Goal: Task Accomplishment & Management: Use online tool/utility

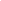
click at [0, 0] on html at bounding box center [0, 0] width 0 height 0
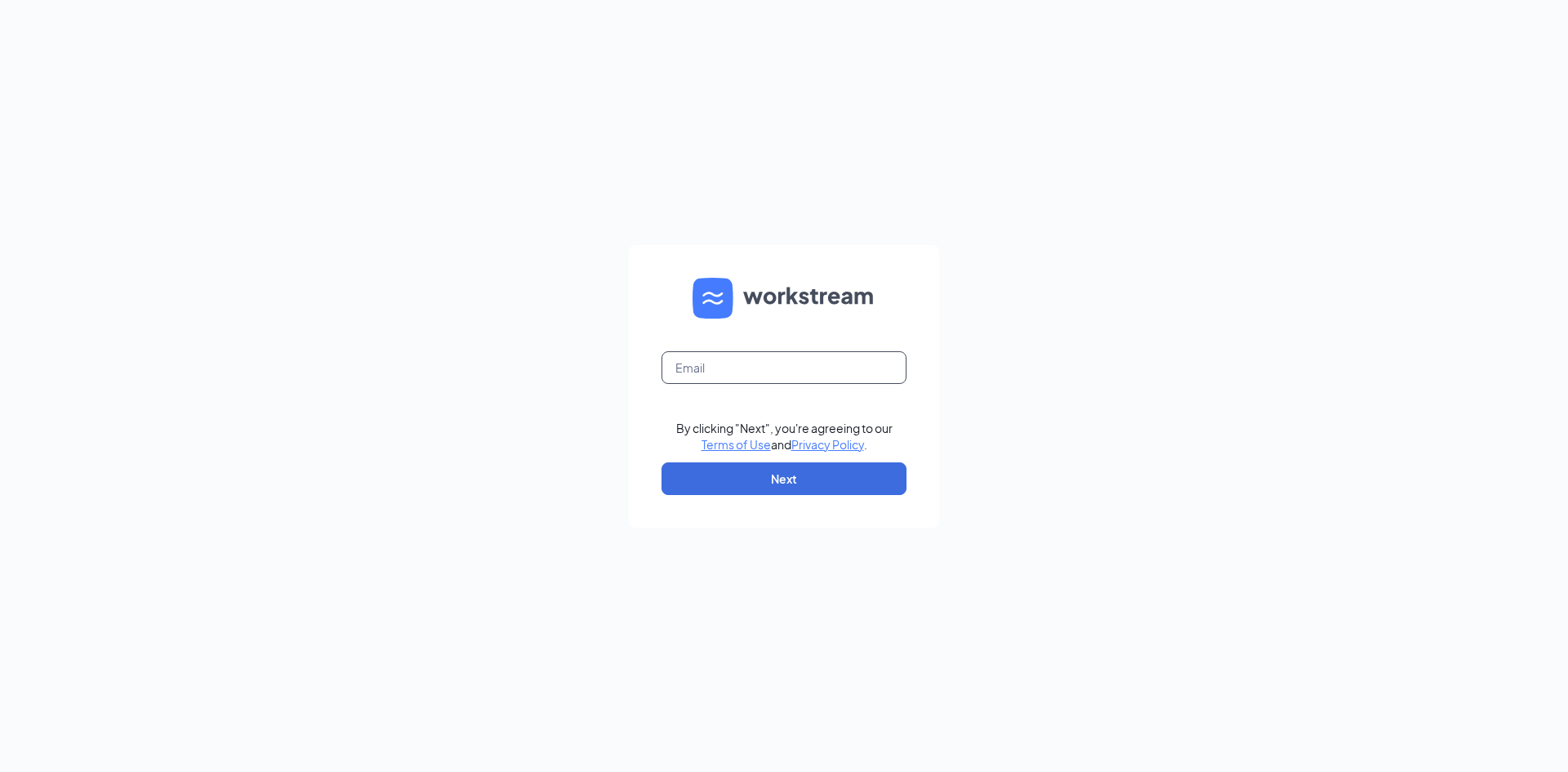
click at [685, 359] on input "text" at bounding box center [784, 367] width 245 height 33
type input "jsegura039@gmail.com"
click at [731, 490] on button "Next" at bounding box center [784, 478] width 245 height 33
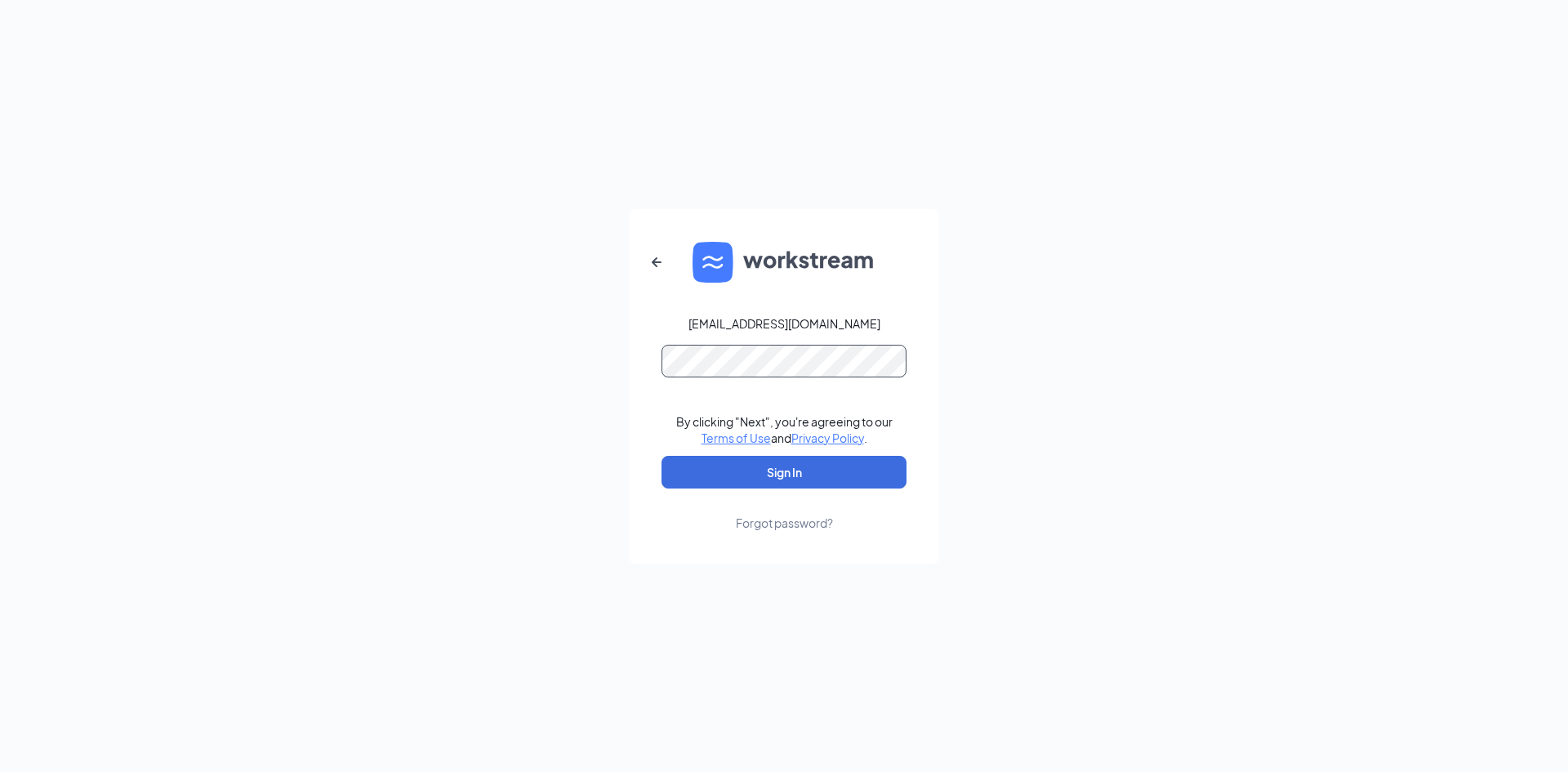
click at [662, 456] on button "Sign In" at bounding box center [784, 472] width 245 height 33
click at [340, 367] on div "jsegura039@gmail.com By clicking "Next", you're agreeing to our Terms of Use an…" at bounding box center [784, 386] width 1568 height 772
click at [662, 456] on button "Sign In" at bounding box center [784, 472] width 245 height 33
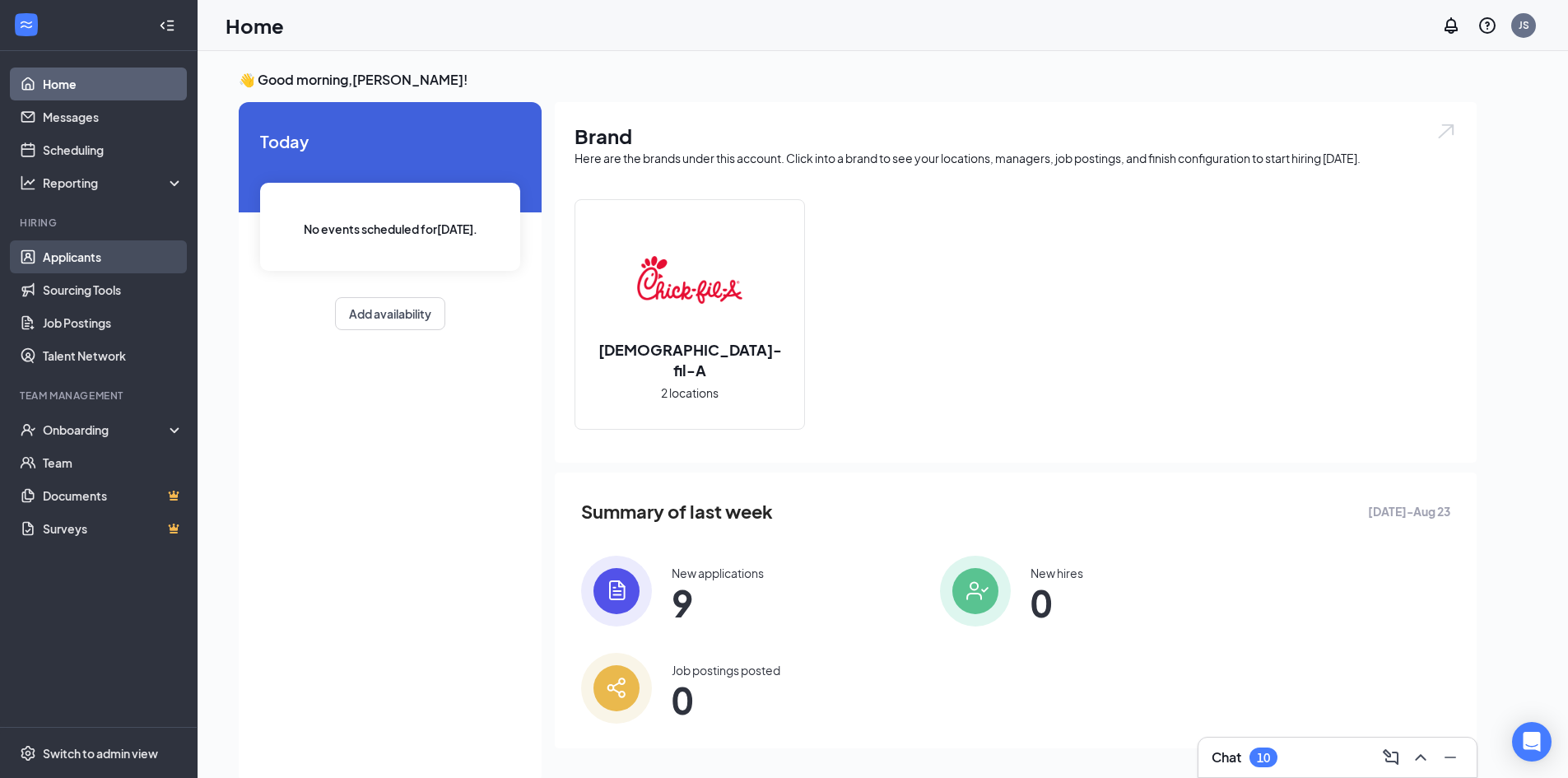
click at [81, 258] on link "Applicants" at bounding box center [113, 257] width 141 height 33
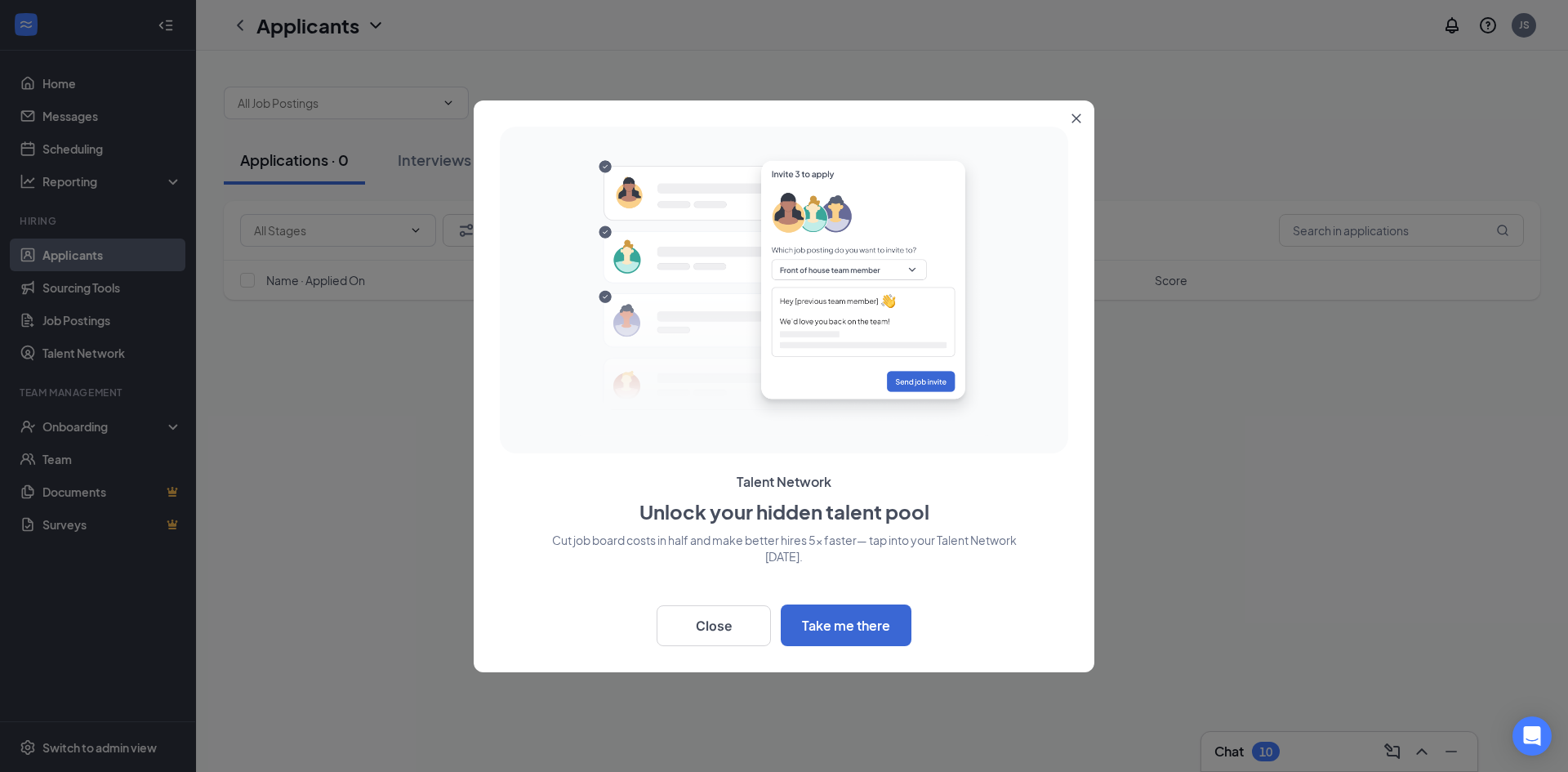
click at [1072, 130] on button "Close" at bounding box center [1080, 115] width 30 height 30
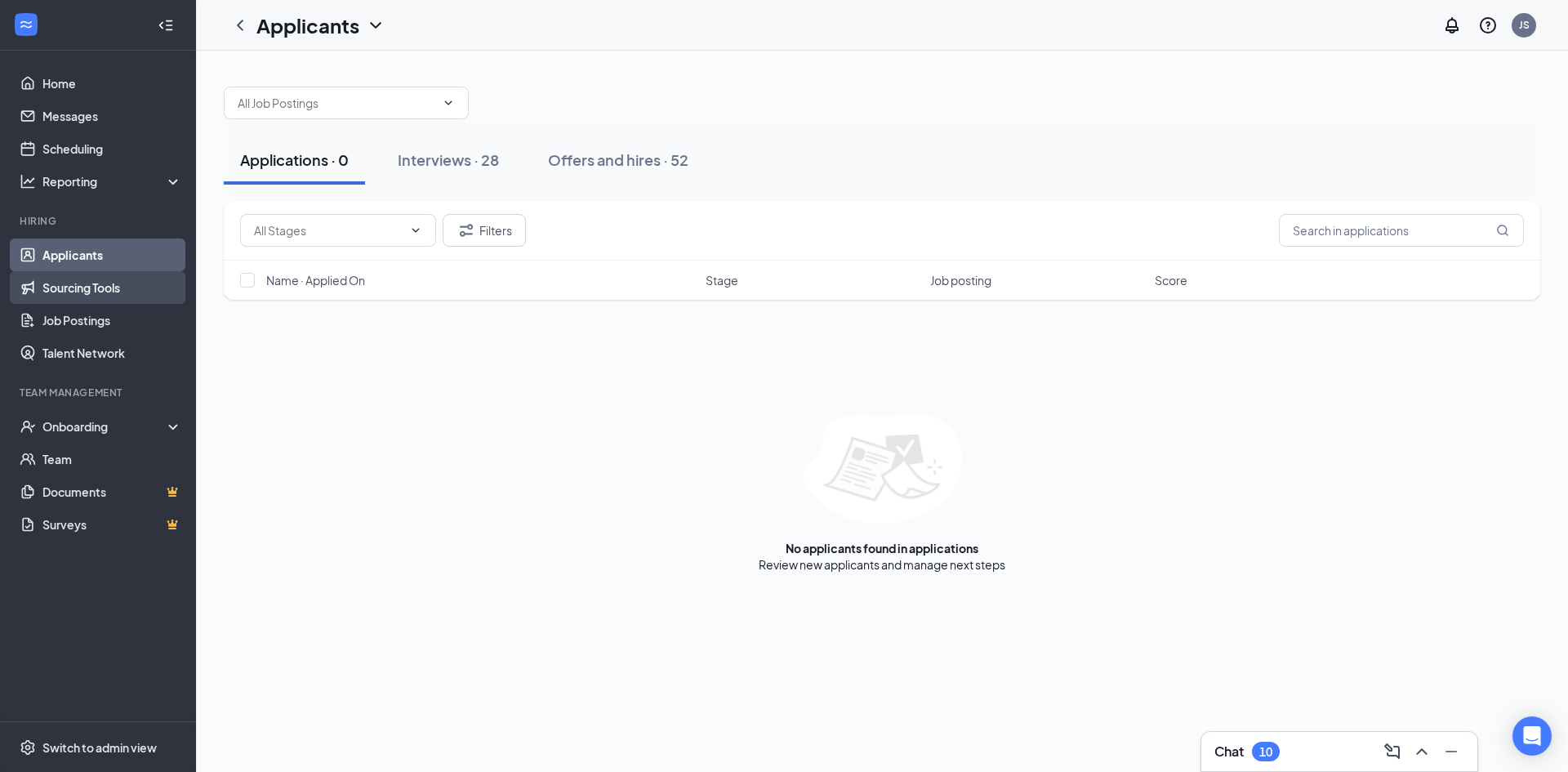
click at [109, 284] on link "Sourcing Tools" at bounding box center [112, 287] width 140 height 33
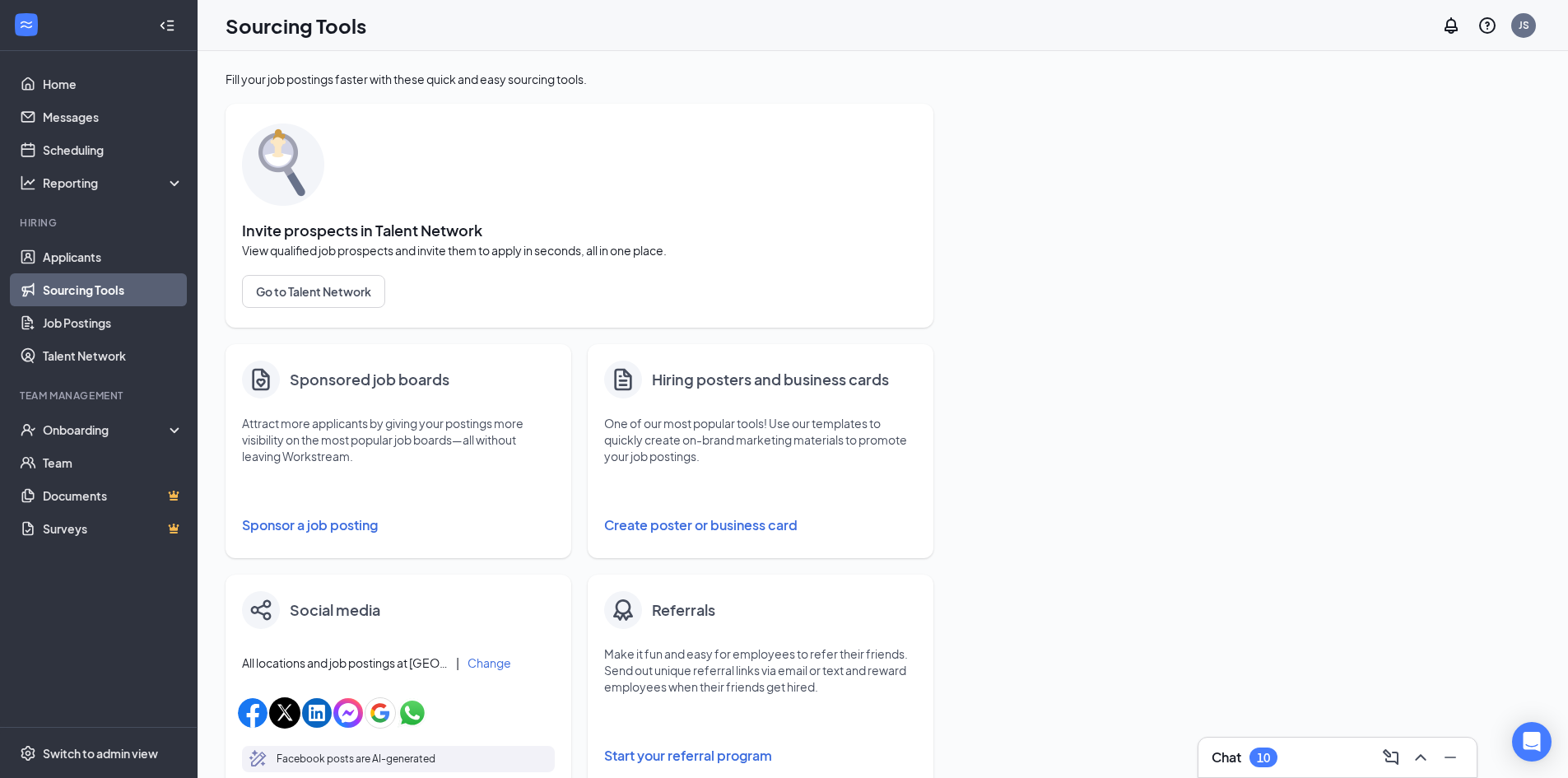
click at [289, 166] on img at bounding box center [283, 165] width 83 height 83
click at [119, 165] on link "Scheduling" at bounding box center [113, 149] width 141 height 33
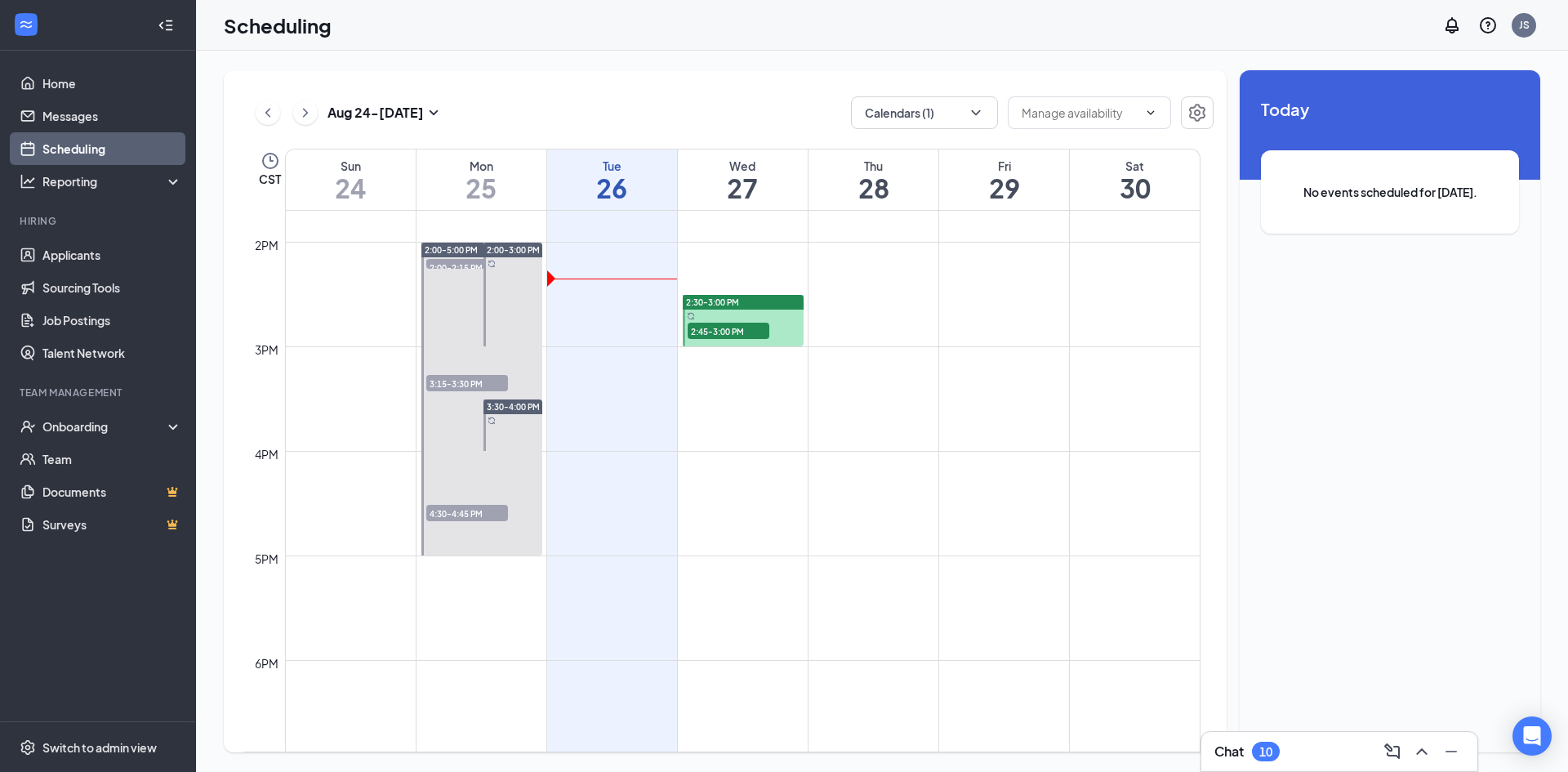
scroll to position [1457, 0]
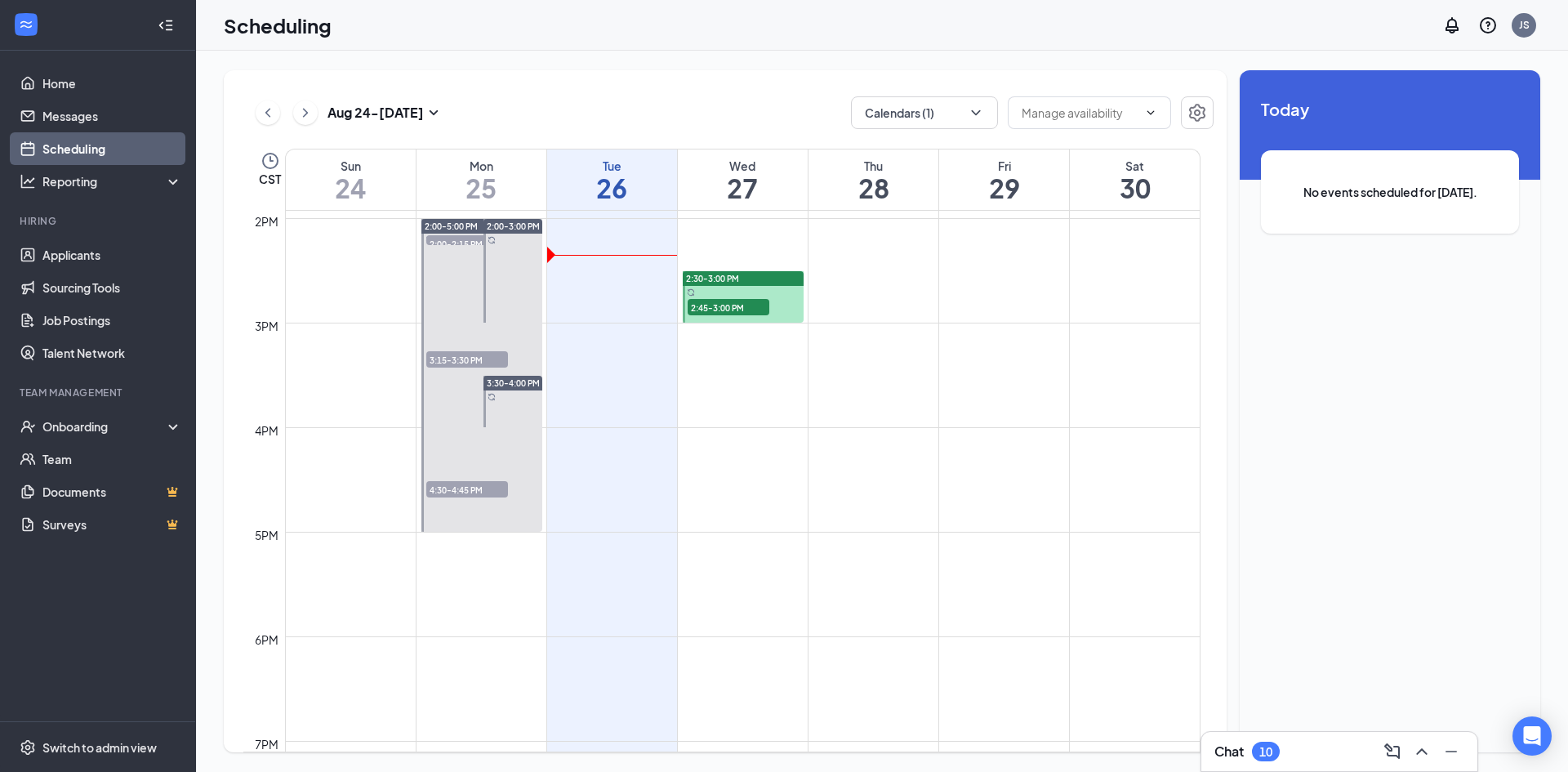
click at [696, 316] on div "1" at bounding box center [729, 323] width 82 height 16
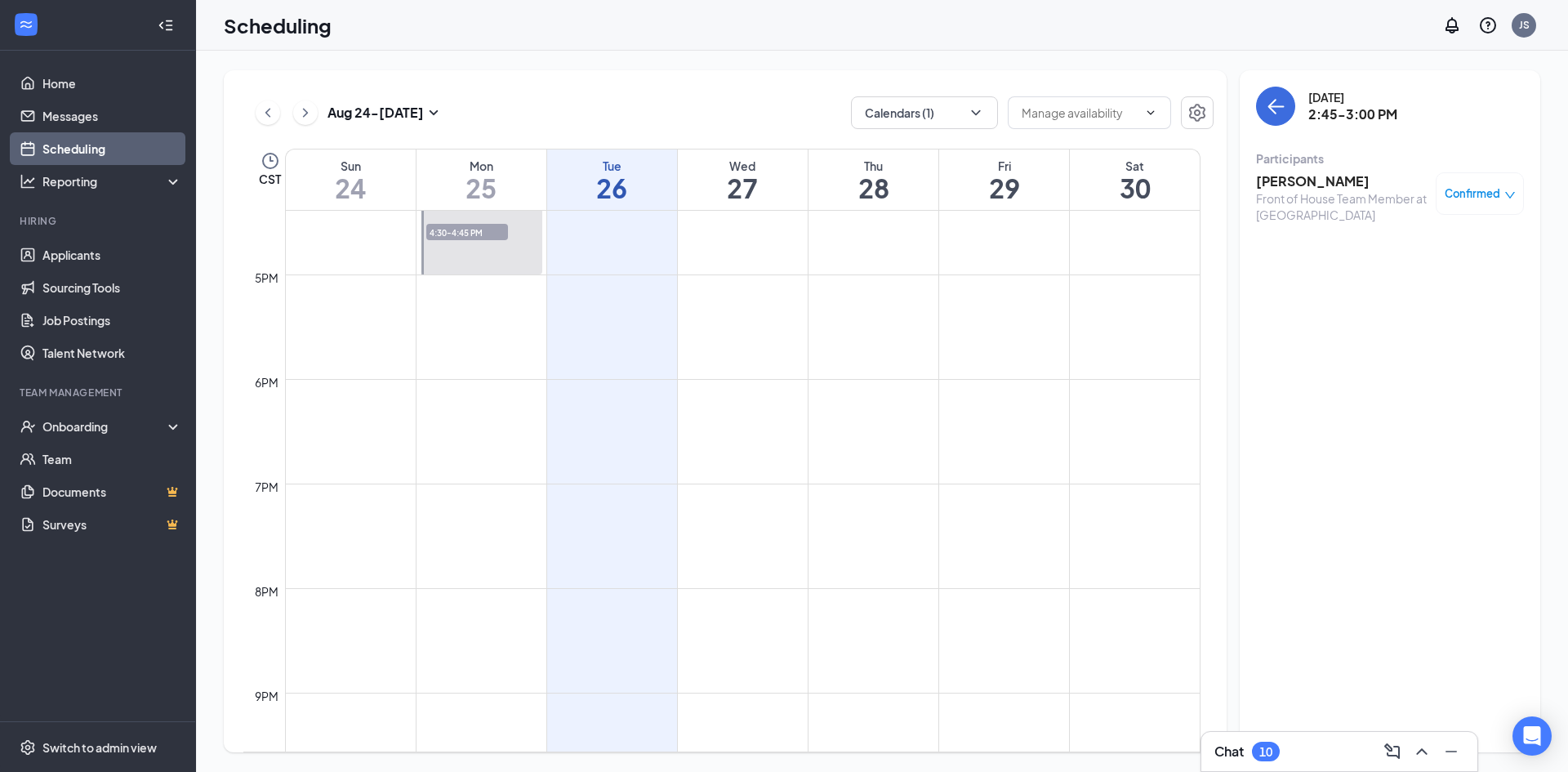
scroll to position [1398, 0]
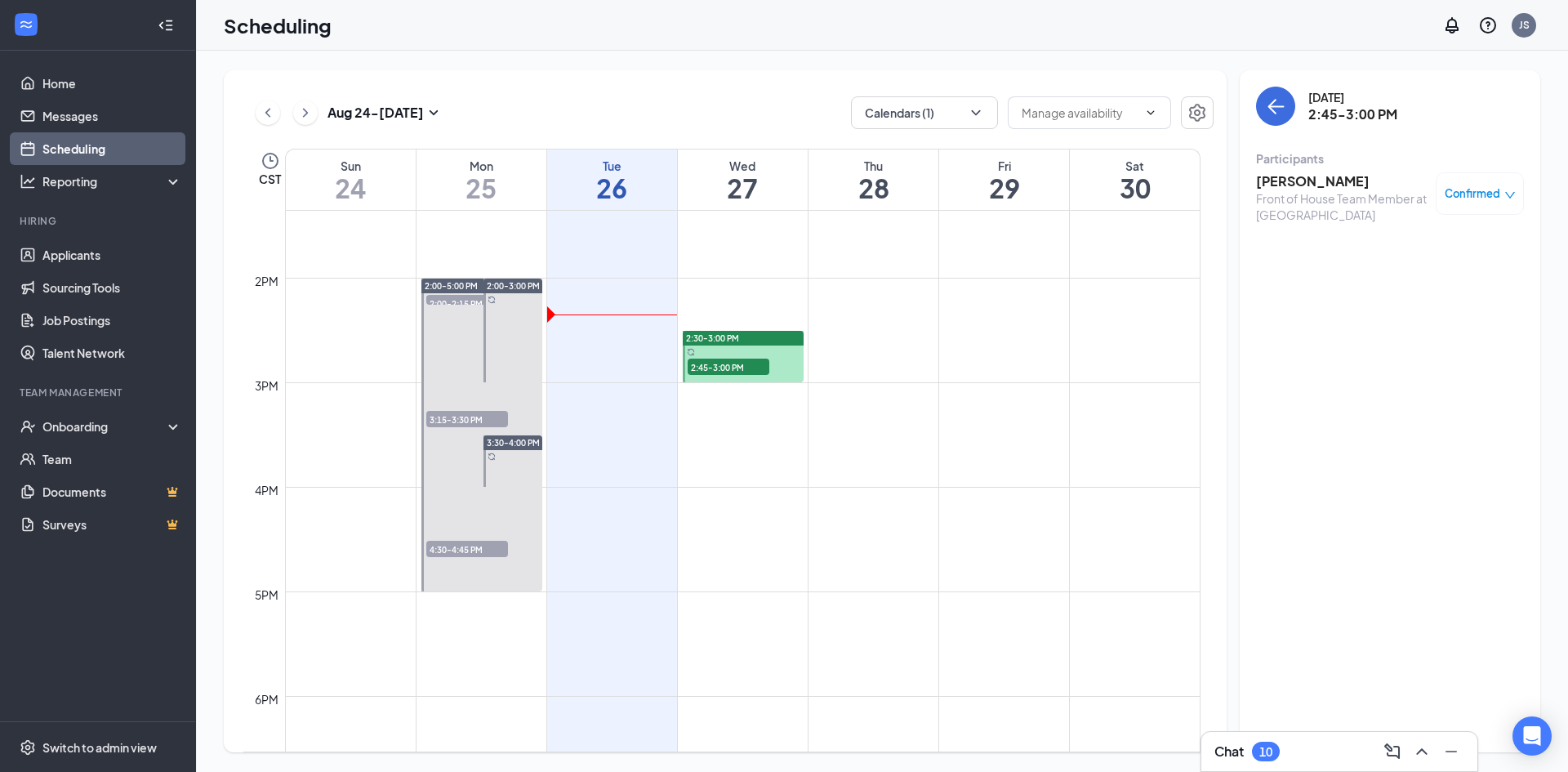
click at [612, 331] on td at bounding box center [743, 343] width 916 height 26
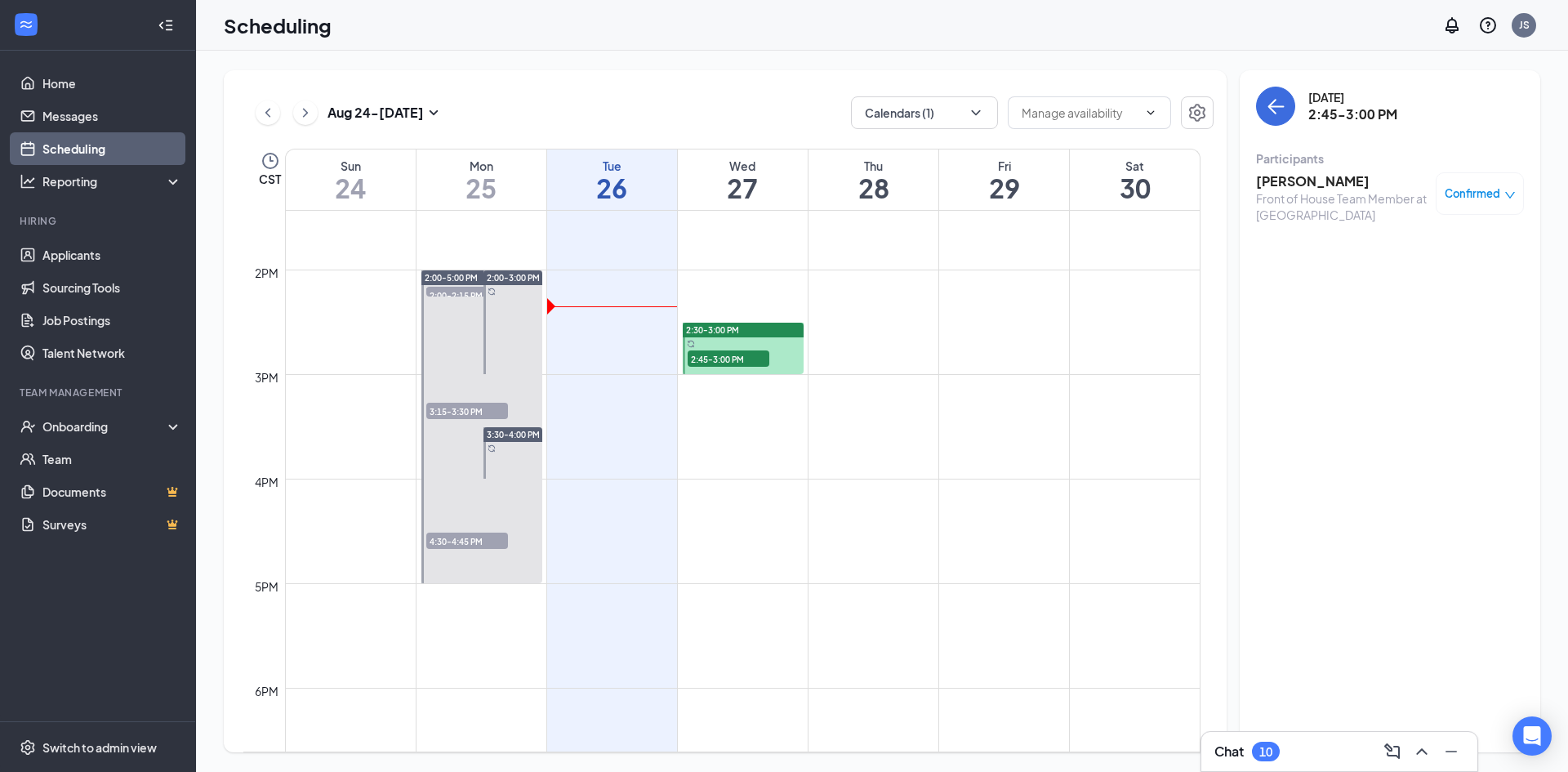
scroll to position [1561, 0]
